Goal: Task Accomplishment & Management: Complete application form

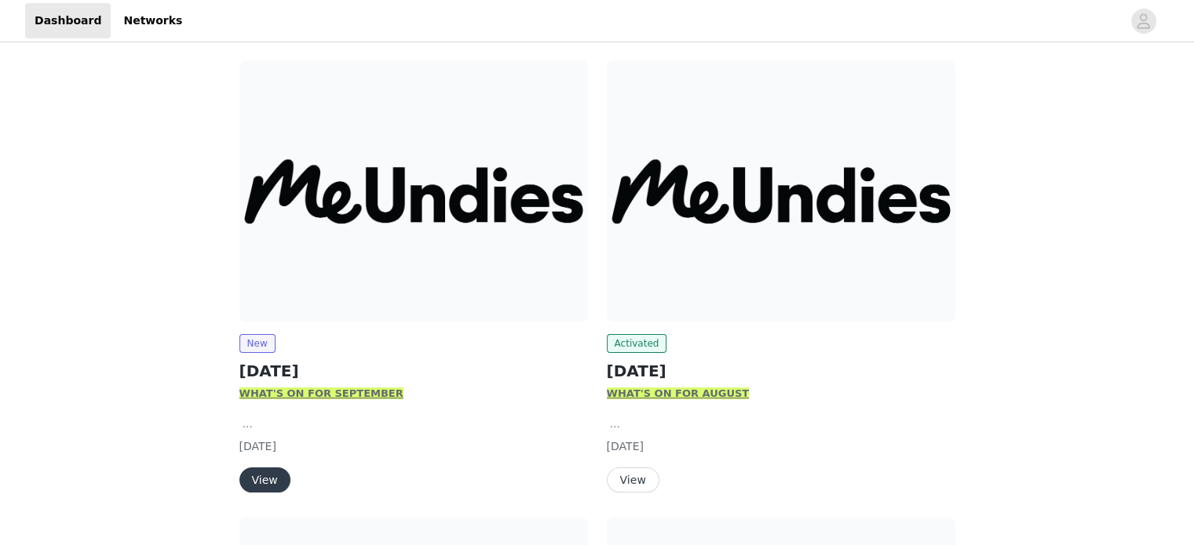
scroll to position [192, 0]
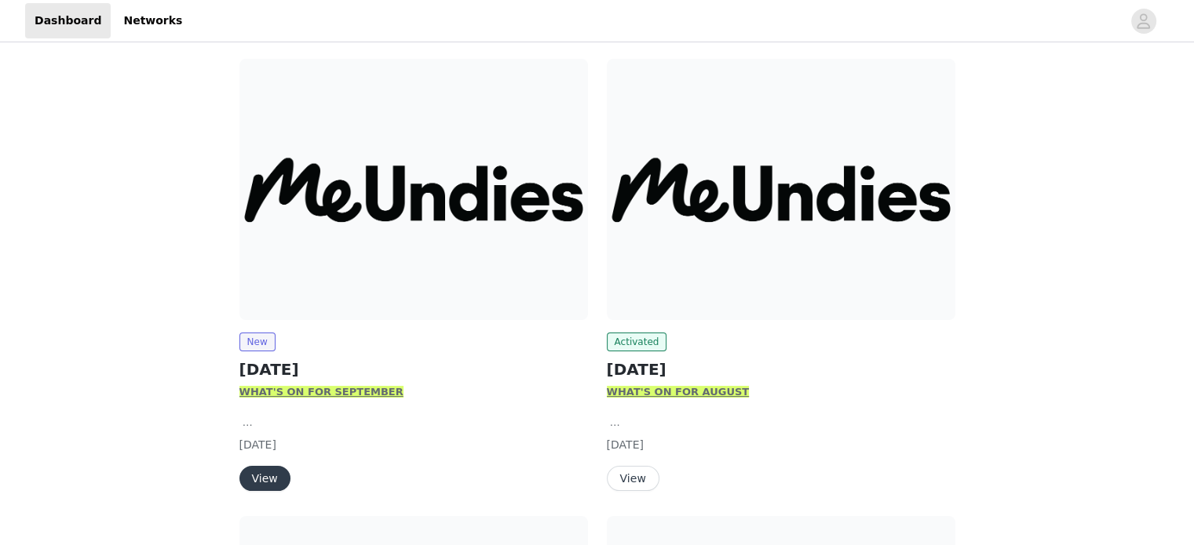
click at [250, 472] on button "View" at bounding box center [264, 478] width 51 height 25
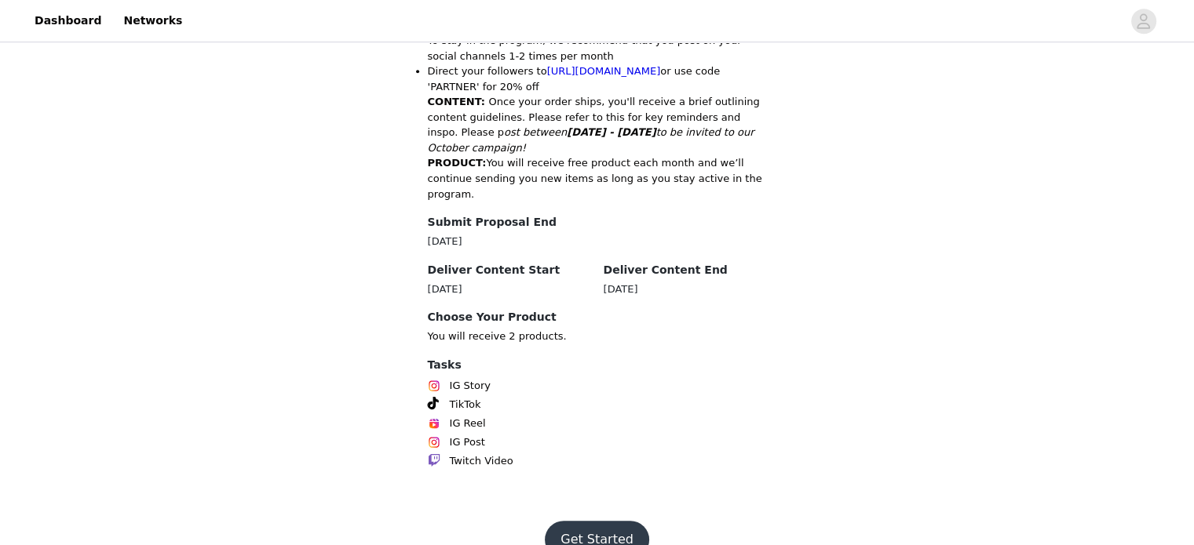
scroll to position [848, 0]
click at [609, 520] on button "Get Started" at bounding box center [597, 539] width 104 height 38
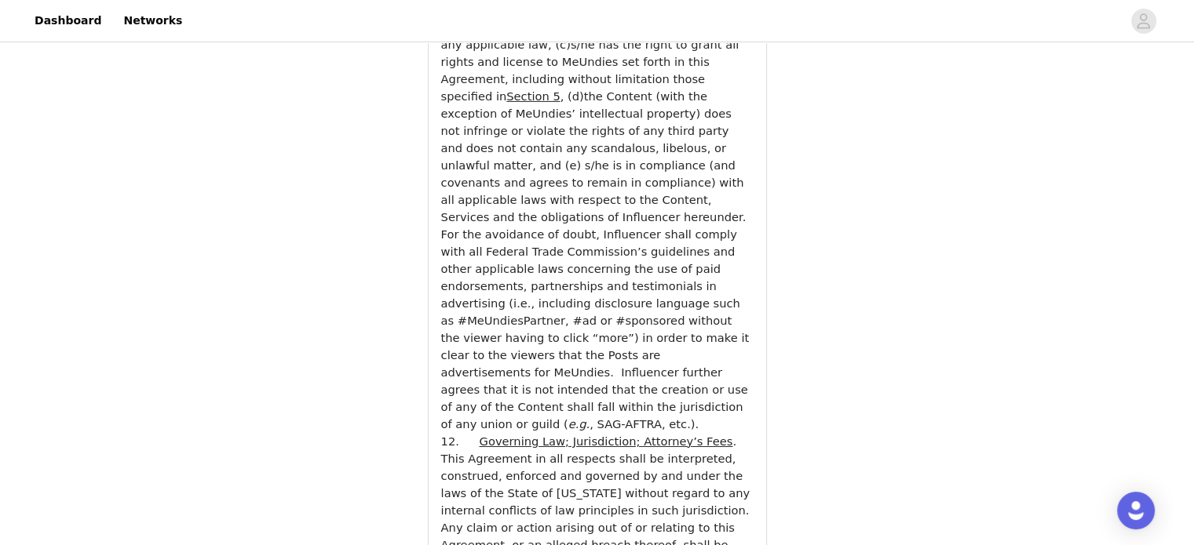
scroll to position [5695, 0]
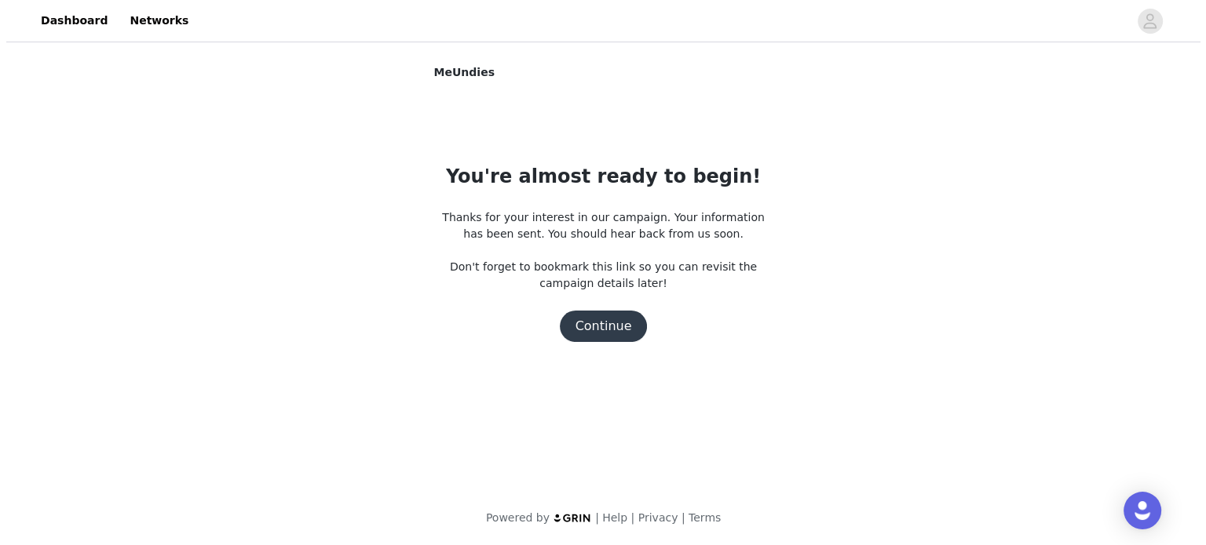
scroll to position [0, 0]
click at [591, 321] on button "Continue" at bounding box center [603, 326] width 88 height 31
